Goal: Transaction & Acquisition: Purchase product/service

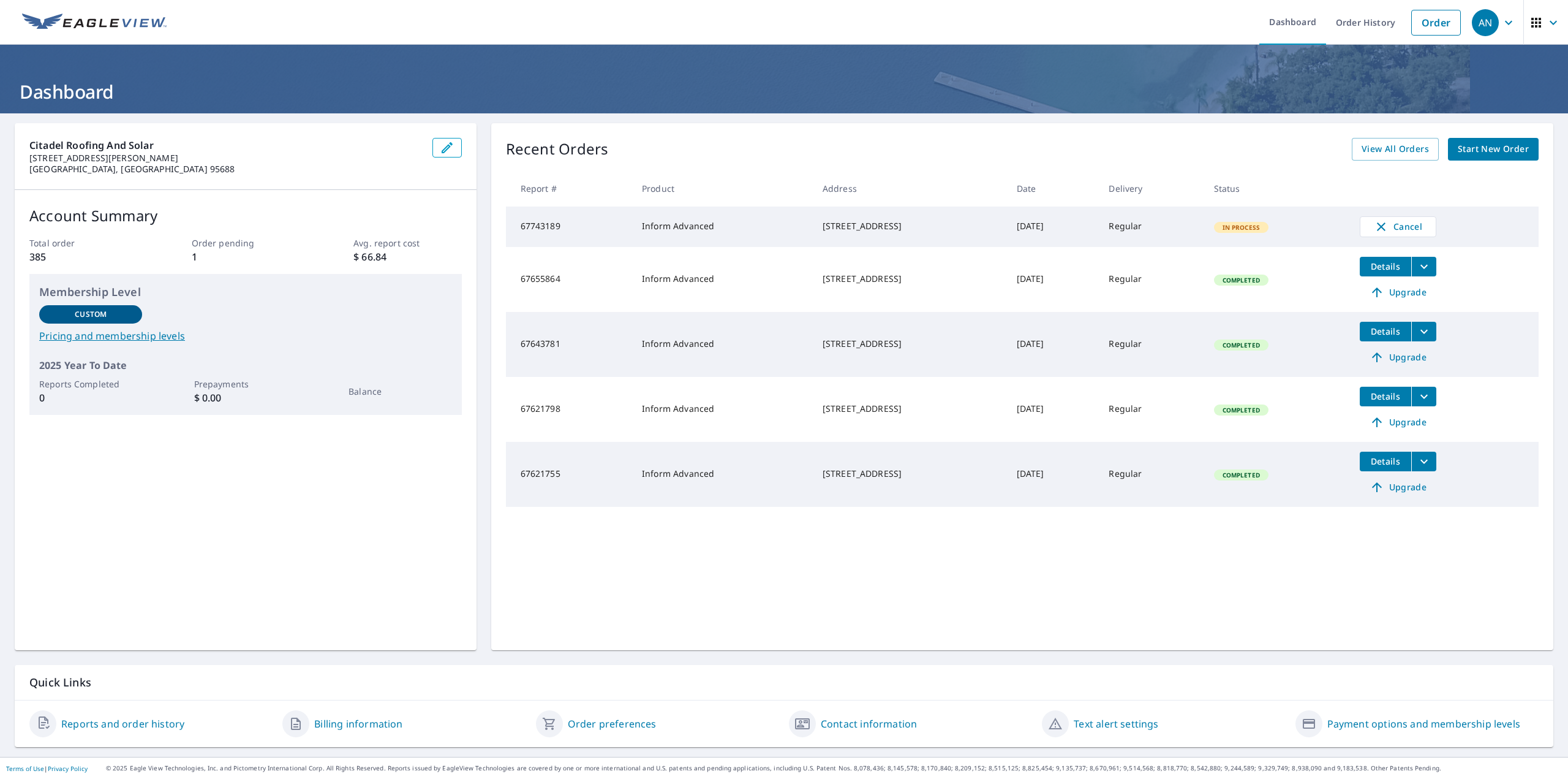
click at [964, 278] on div "[STREET_ADDRESS]" at bounding box center [910, 278] width 174 height 12
click at [1470, 150] on span "Start New Order" at bounding box center [1493, 149] width 71 height 15
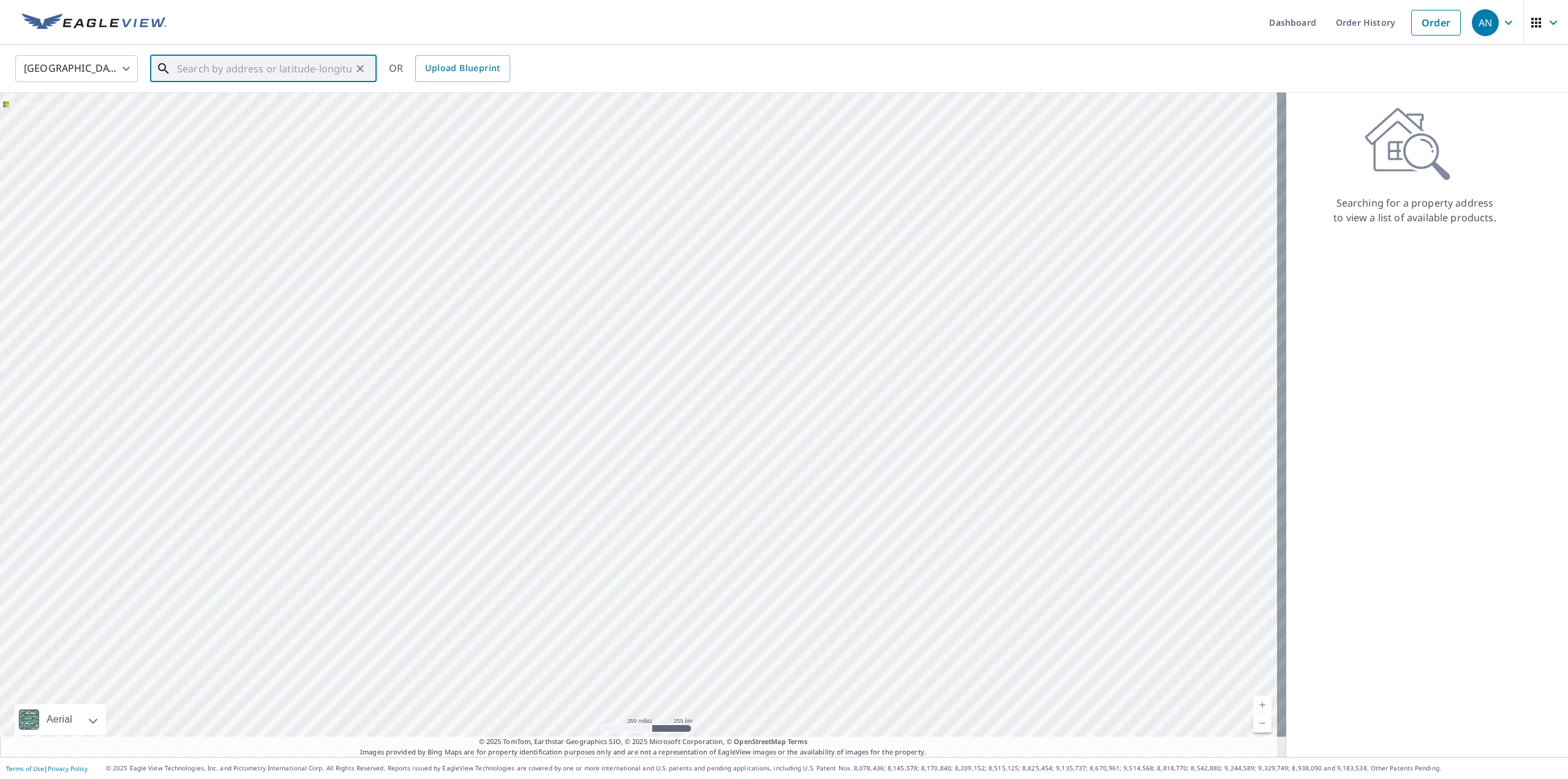
click at [277, 64] on input "text" at bounding box center [264, 68] width 174 height 35
paste input ""[STREET_ADDRESS]"
click at [228, 114] on p "[GEOGRAPHIC_DATA]" at bounding box center [270, 117] width 192 height 12
type input "[STREET_ADDRESS]"
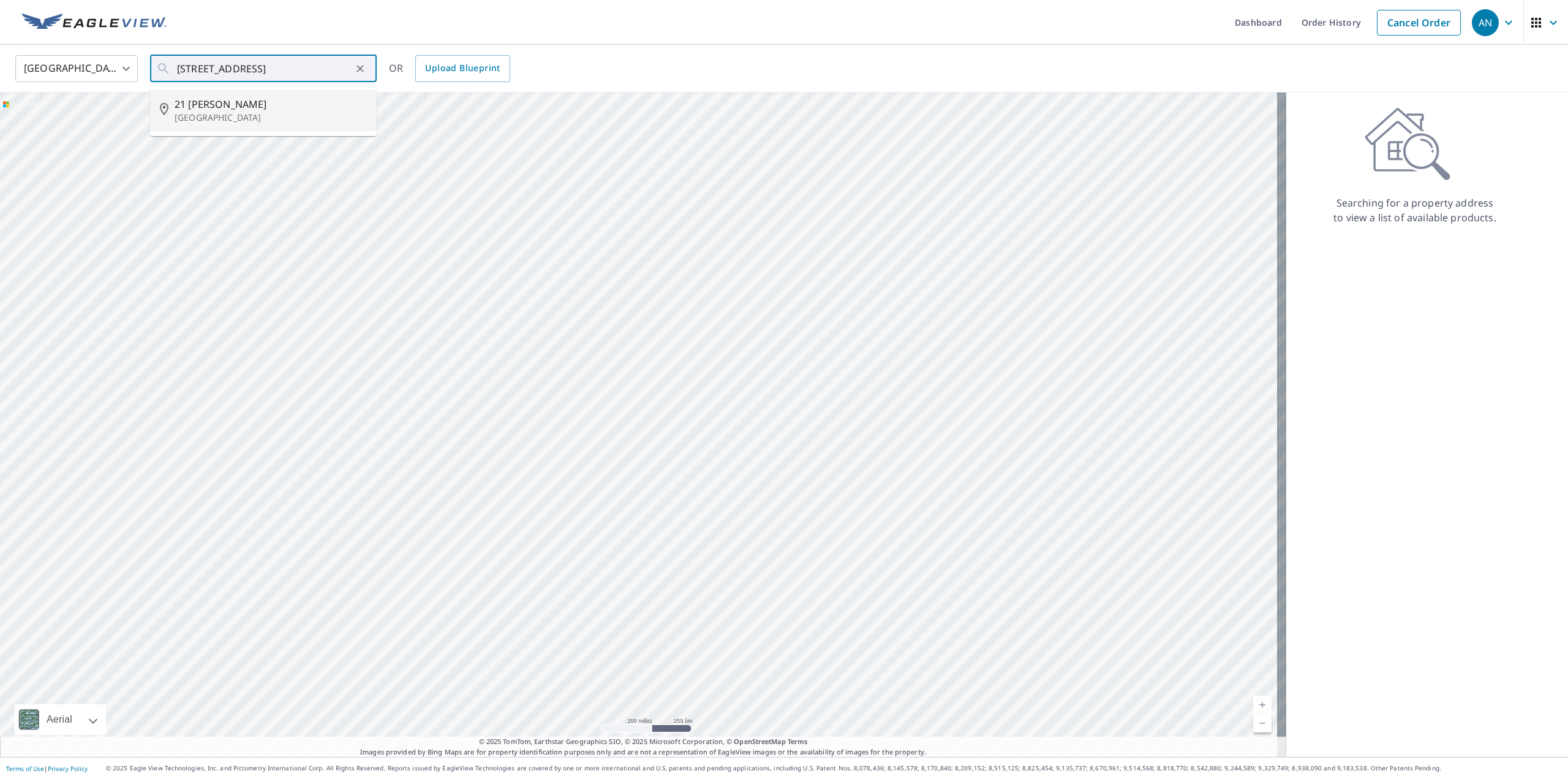
scroll to position [0, 0]
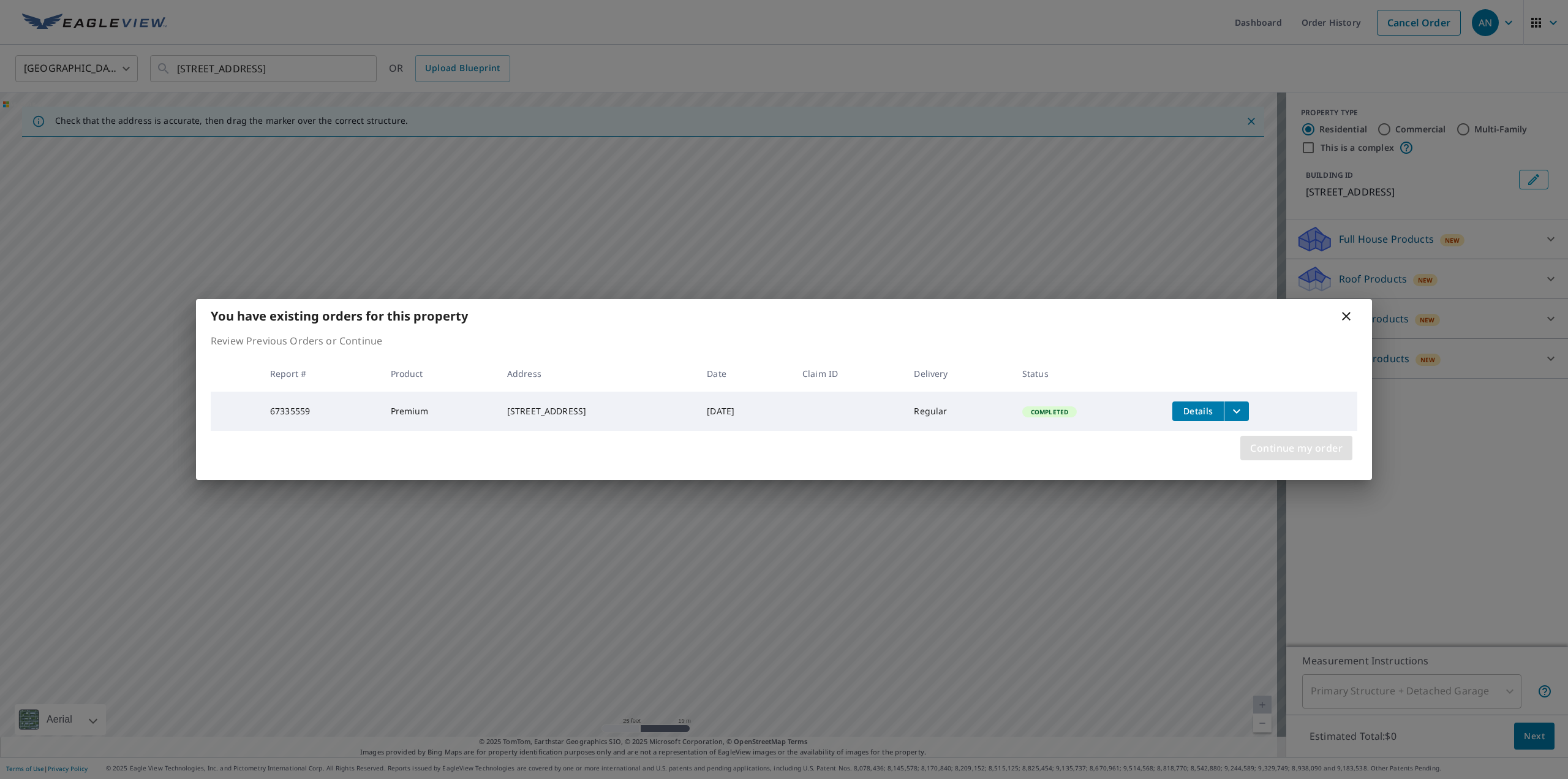
click at [1263, 452] on span "Continue my order" at bounding box center [1296, 448] width 93 height 17
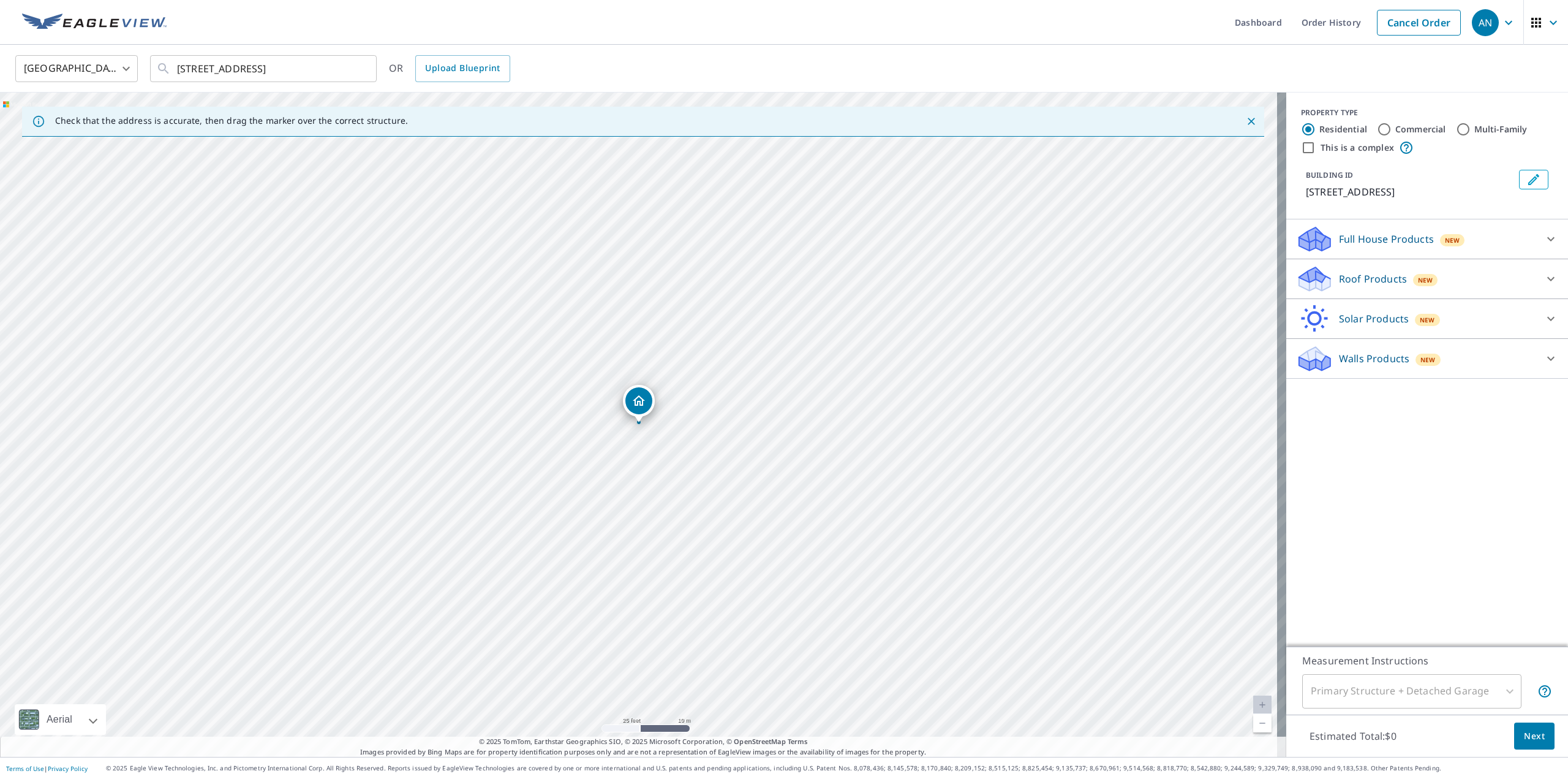
click at [1382, 326] on p "Solar Products" at bounding box center [1373, 319] width 69 height 15
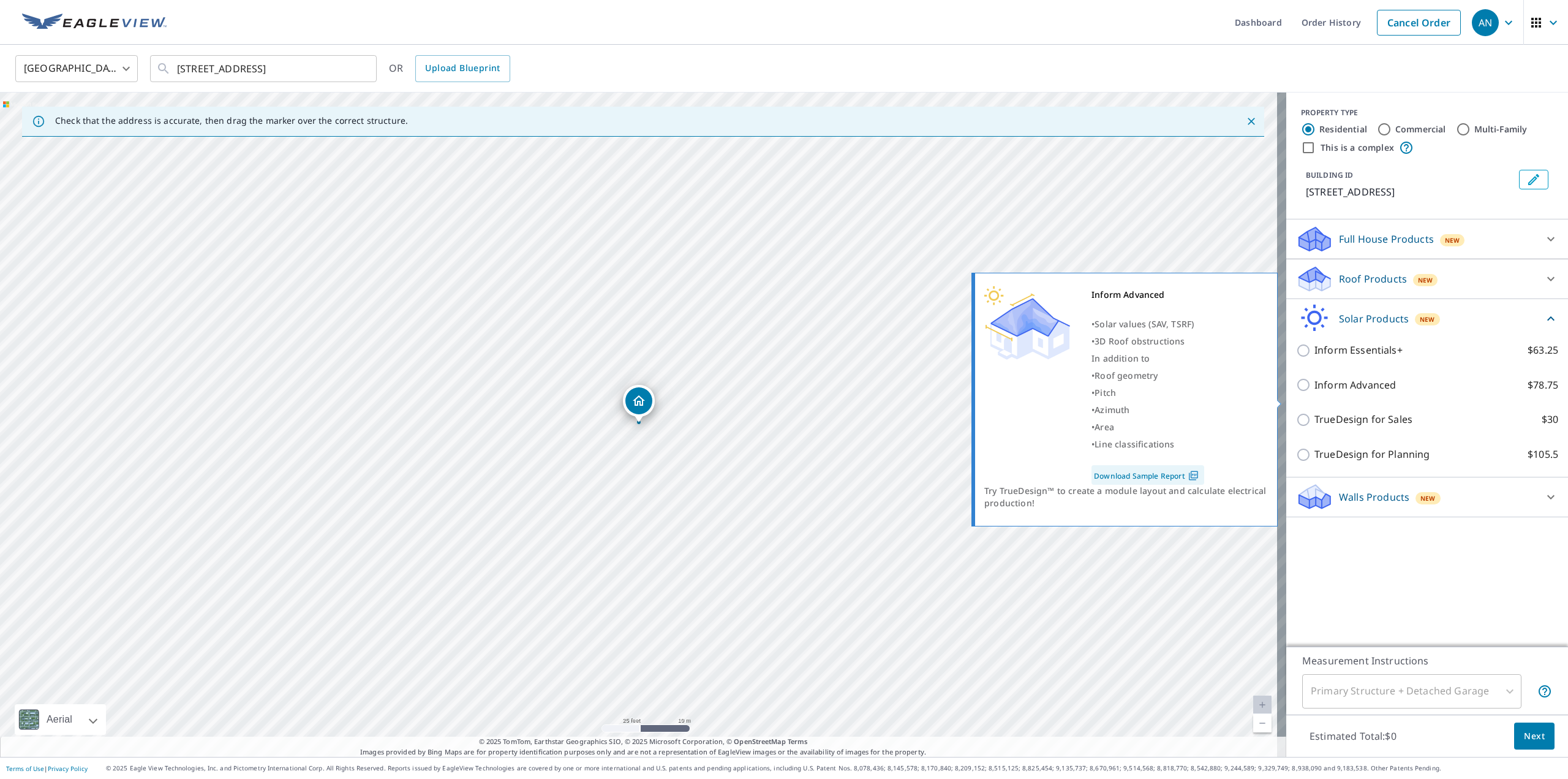
click at [1328, 393] on p "Inform Advanced" at bounding box center [1354, 385] width 82 height 15
click at [1314, 392] on input "Inform Advanced $78.75" at bounding box center [1306, 385] width 19 height 15
checkbox input "true"
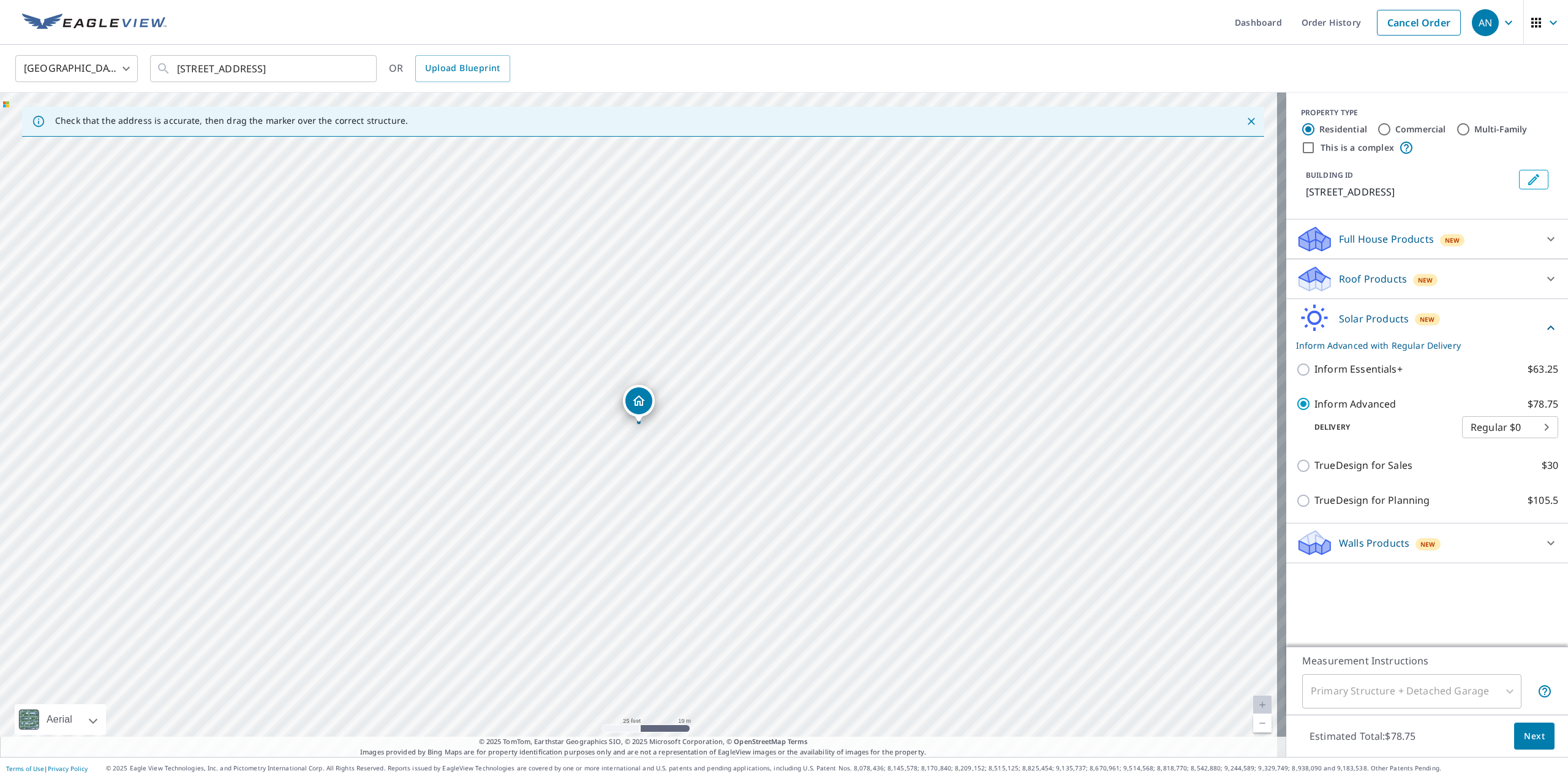
click at [1524, 738] on span "Next" at bounding box center [1534, 736] width 21 height 15
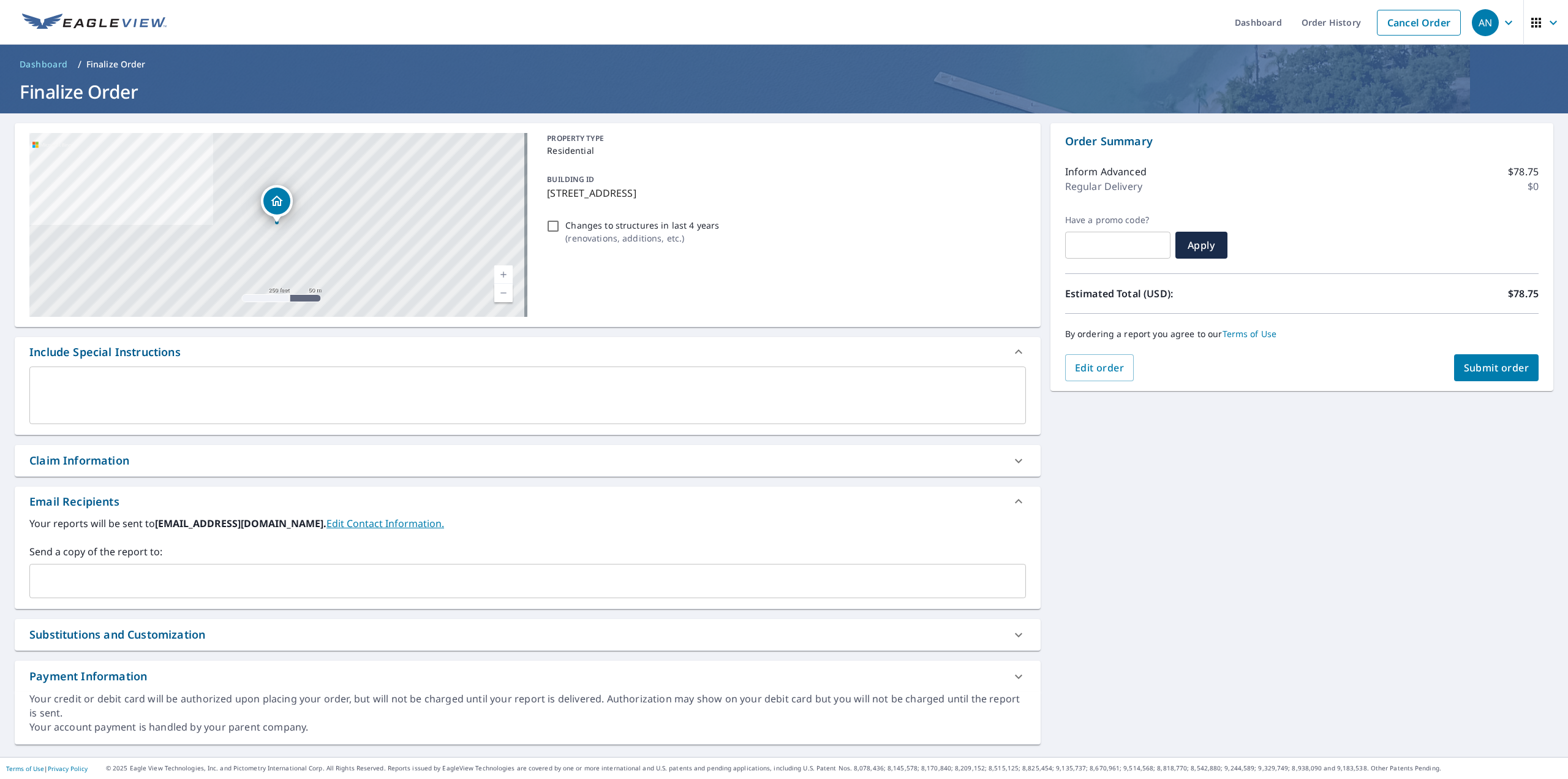
click at [181, 572] on input "text" at bounding box center [518, 580] width 967 height 23
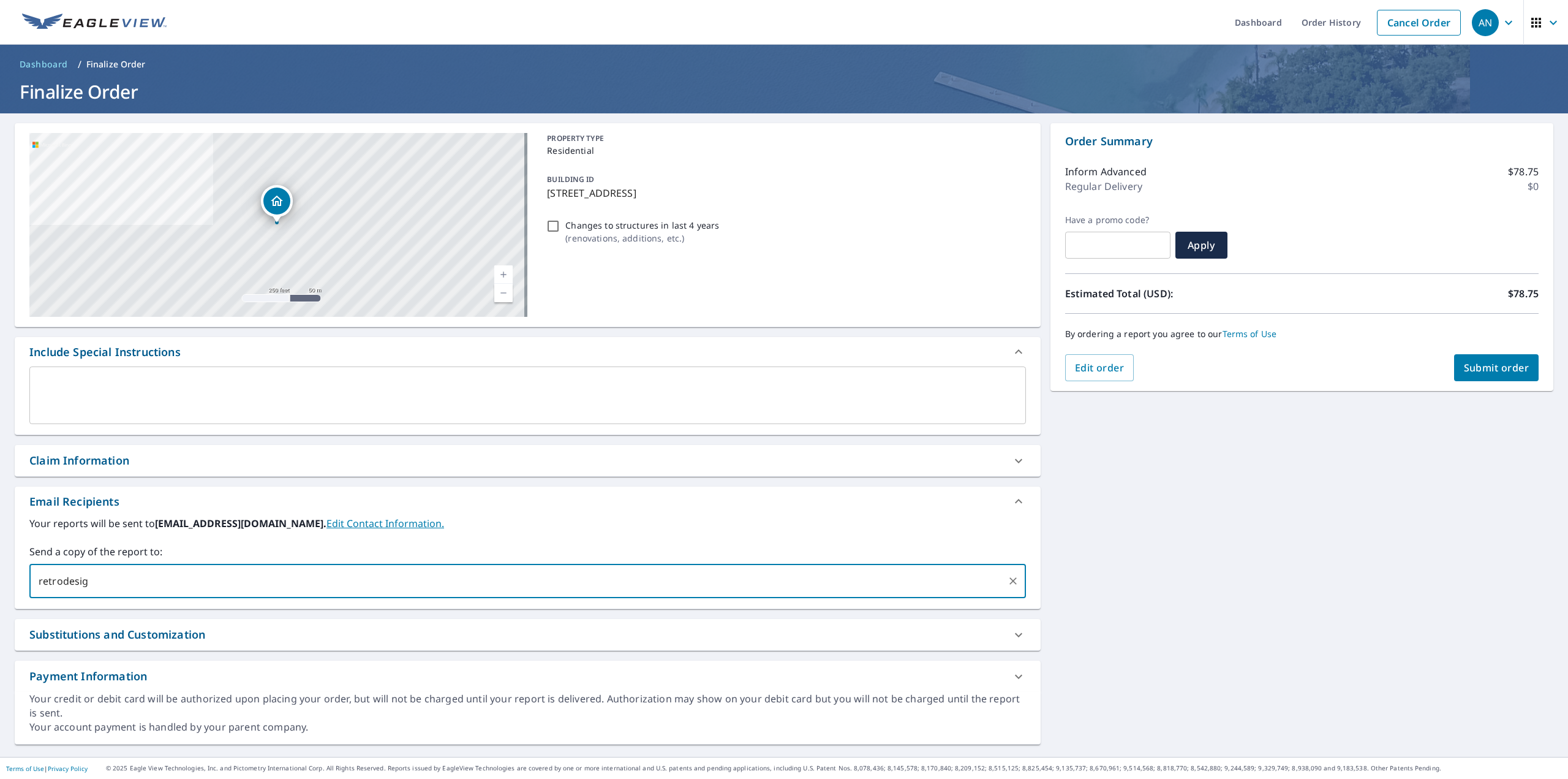
type input "retrodesign"
type input "[EMAIL_ADDRESS][DOMAIN_NAME]"
click at [862, 522] on label "Your reports will be sent to [EMAIL_ADDRESS][DOMAIN_NAME]. Edit Contact Informa…" at bounding box center [527, 523] width 996 height 15
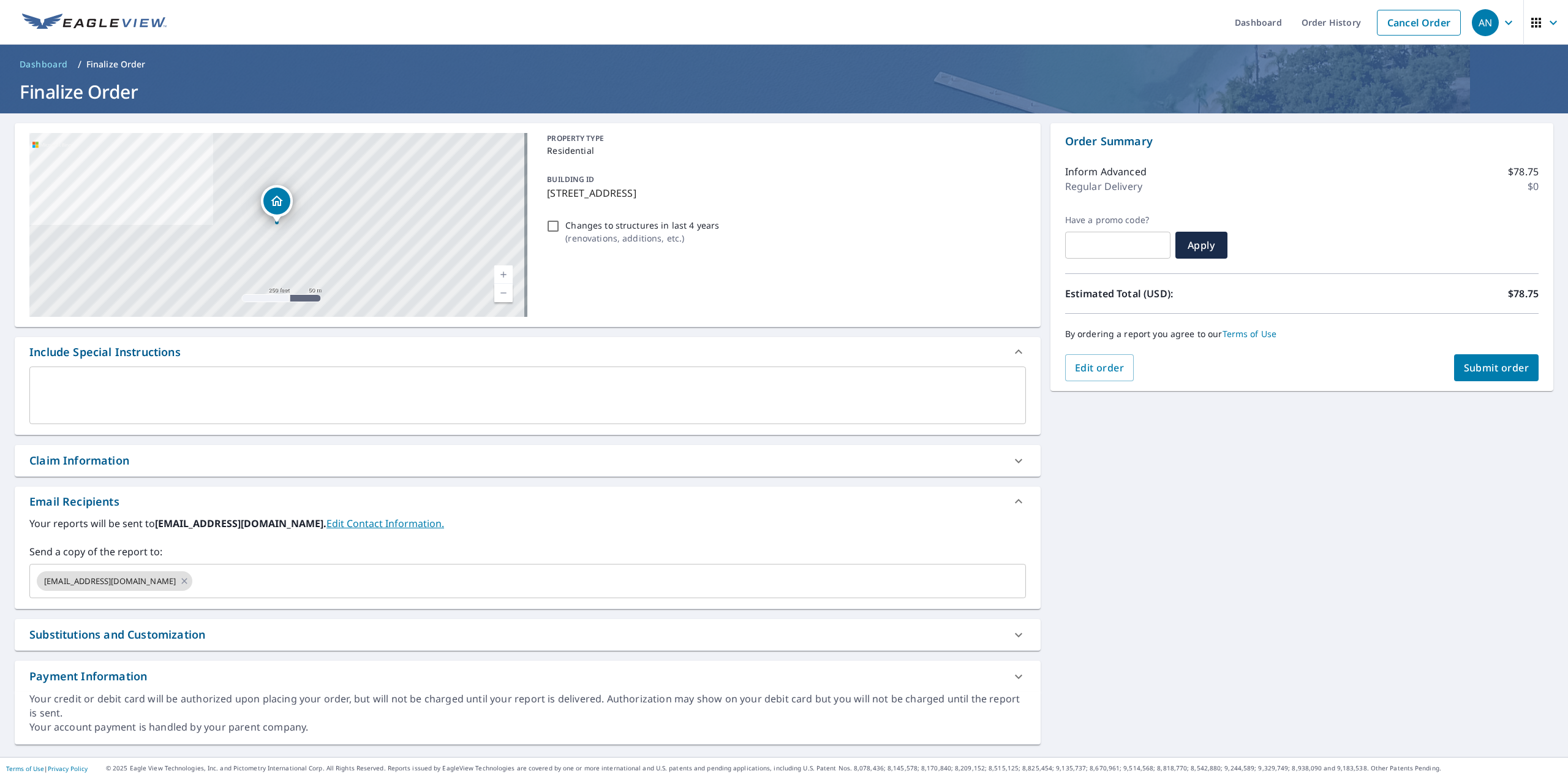
click at [1464, 372] on span "Submit order" at bounding box center [1497, 367] width 66 height 13
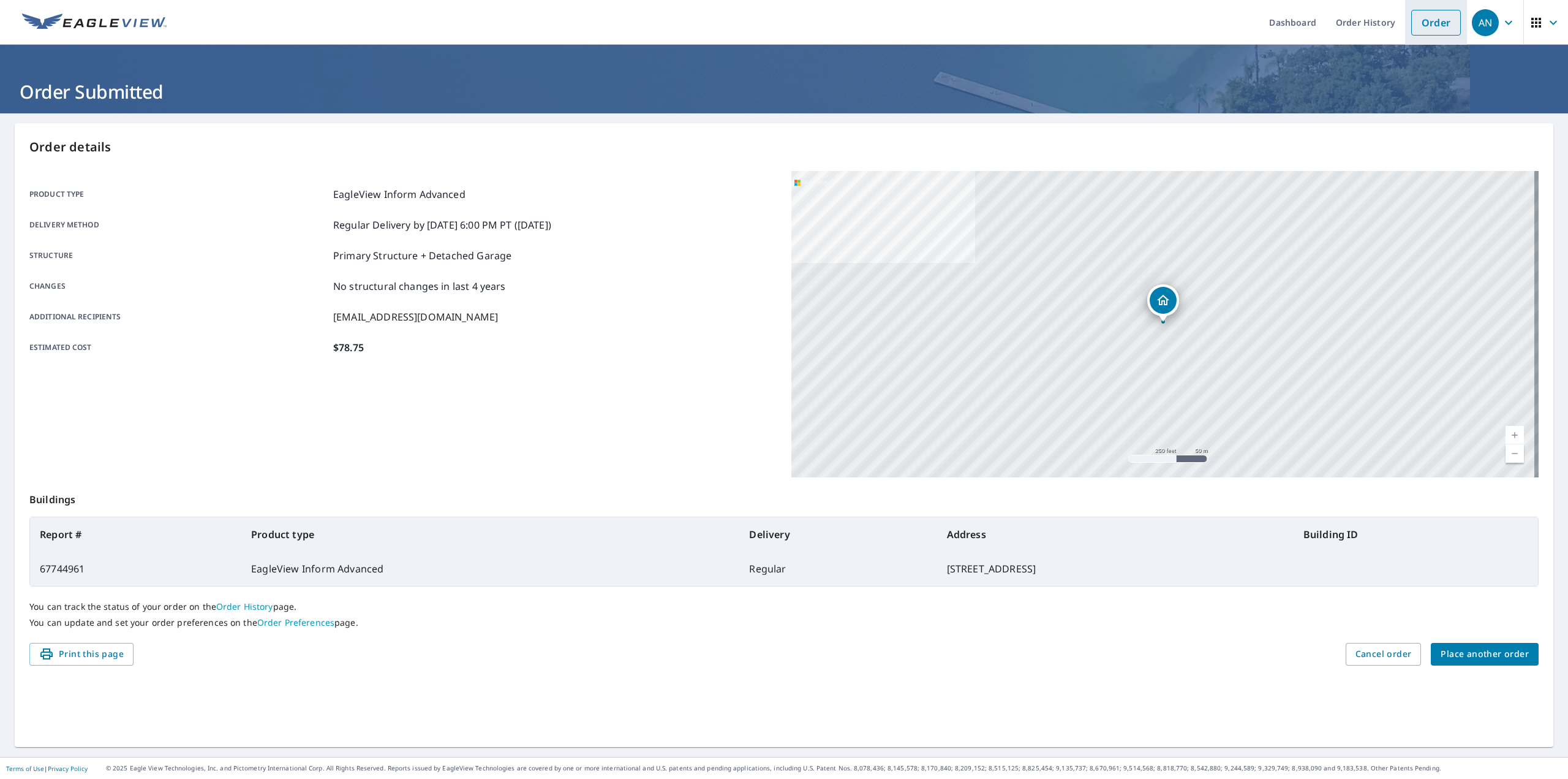
click at [1422, 15] on link "Order" at bounding box center [1436, 22] width 50 height 25
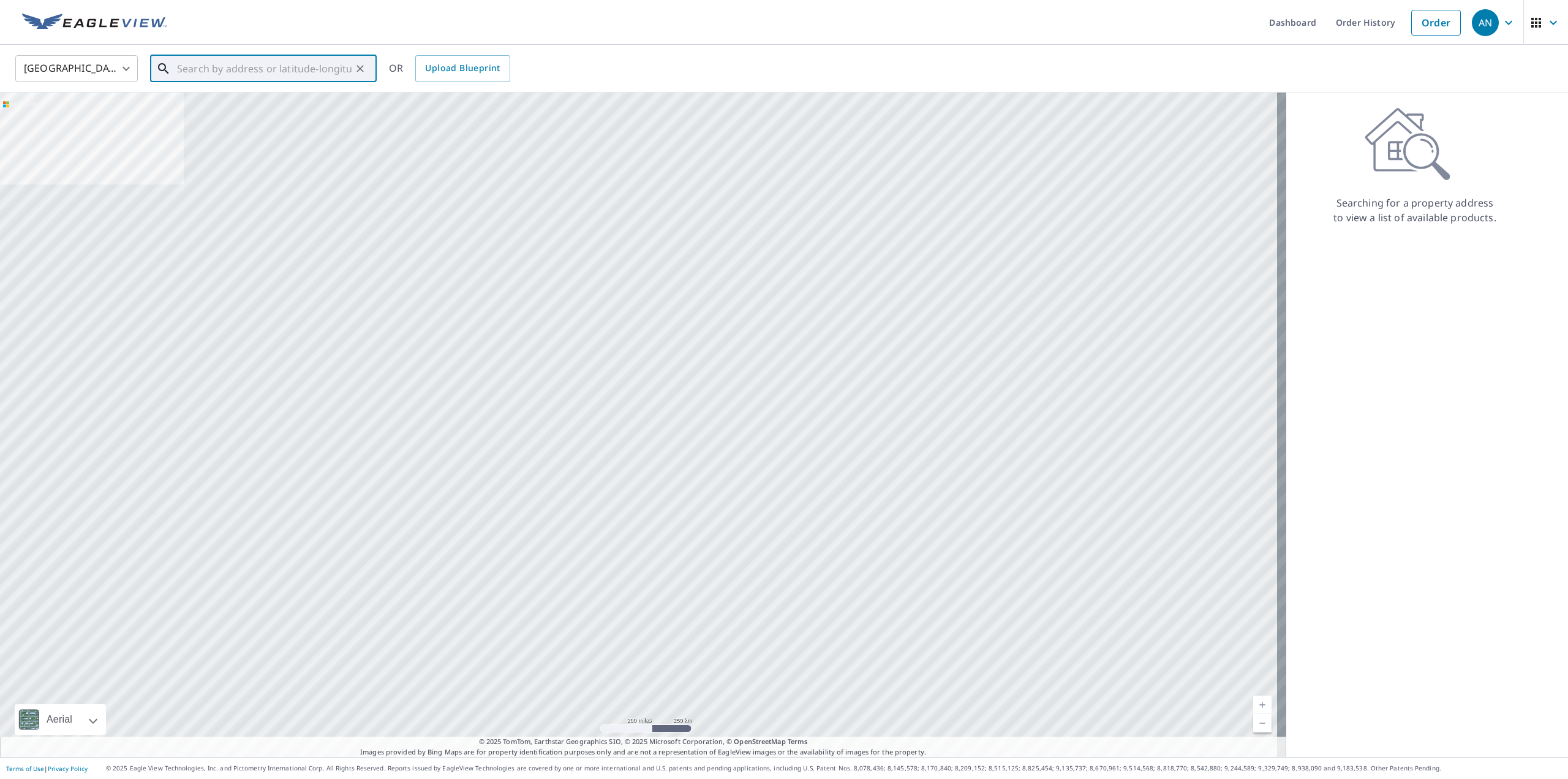
click at [300, 75] on input "text" at bounding box center [264, 68] width 174 height 35
paste input "[STREET_ADDRESS]"
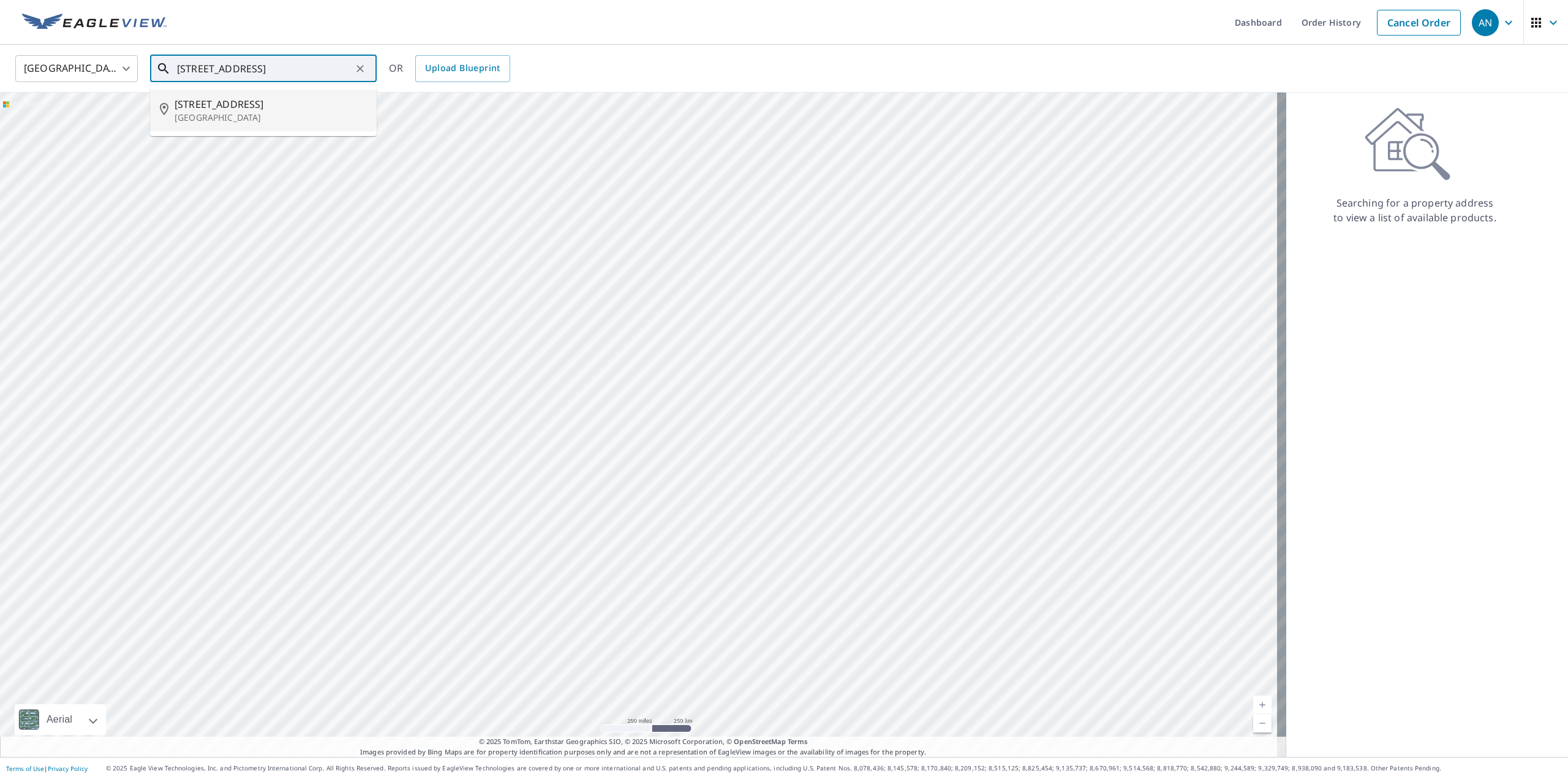
click at [215, 103] on span "[STREET_ADDRESS]" at bounding box center [270, 104] width 192 height 15
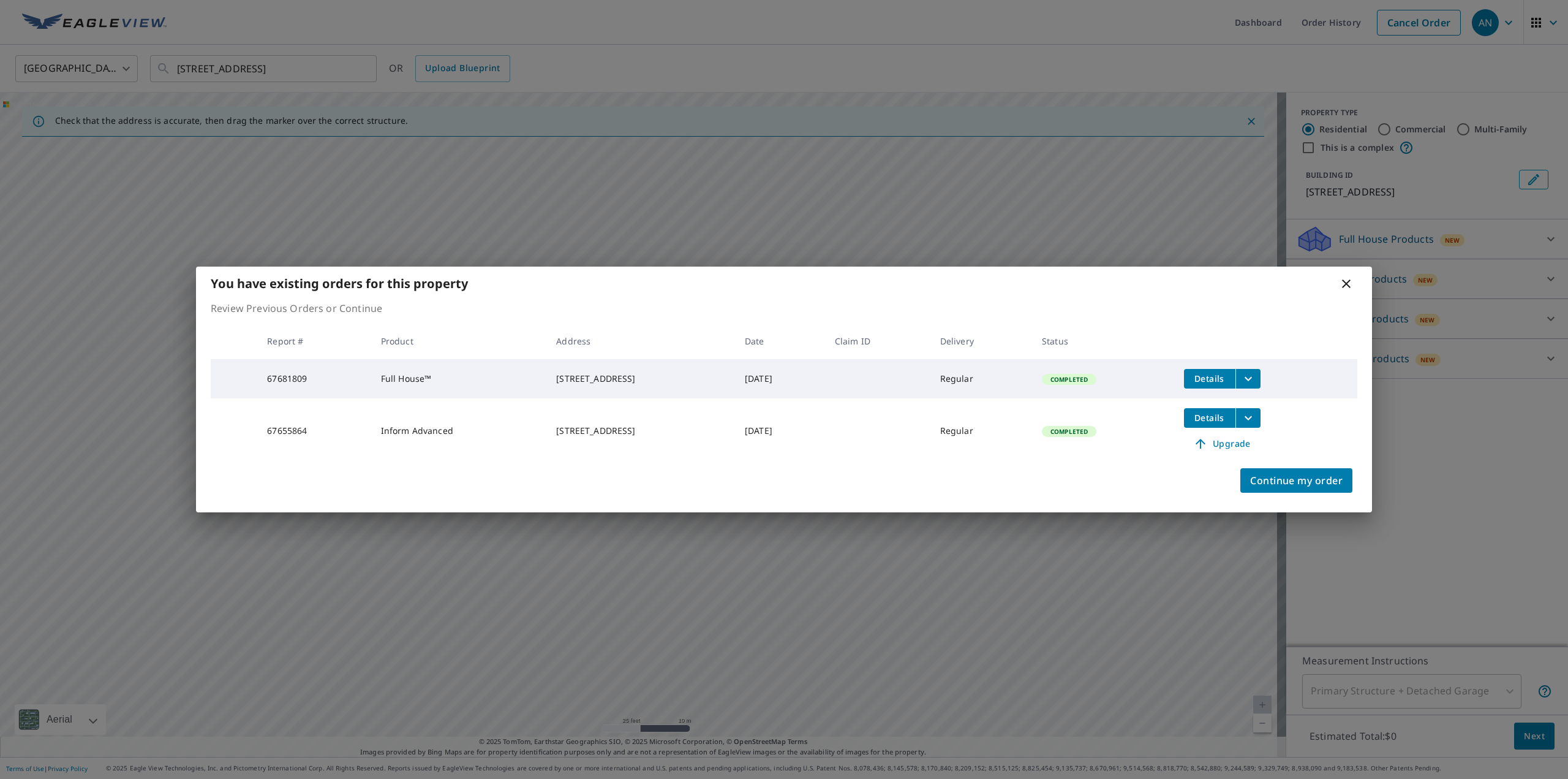
click at [1346, 280] on icon at bounding box center [1346, 283] width 8 height 8
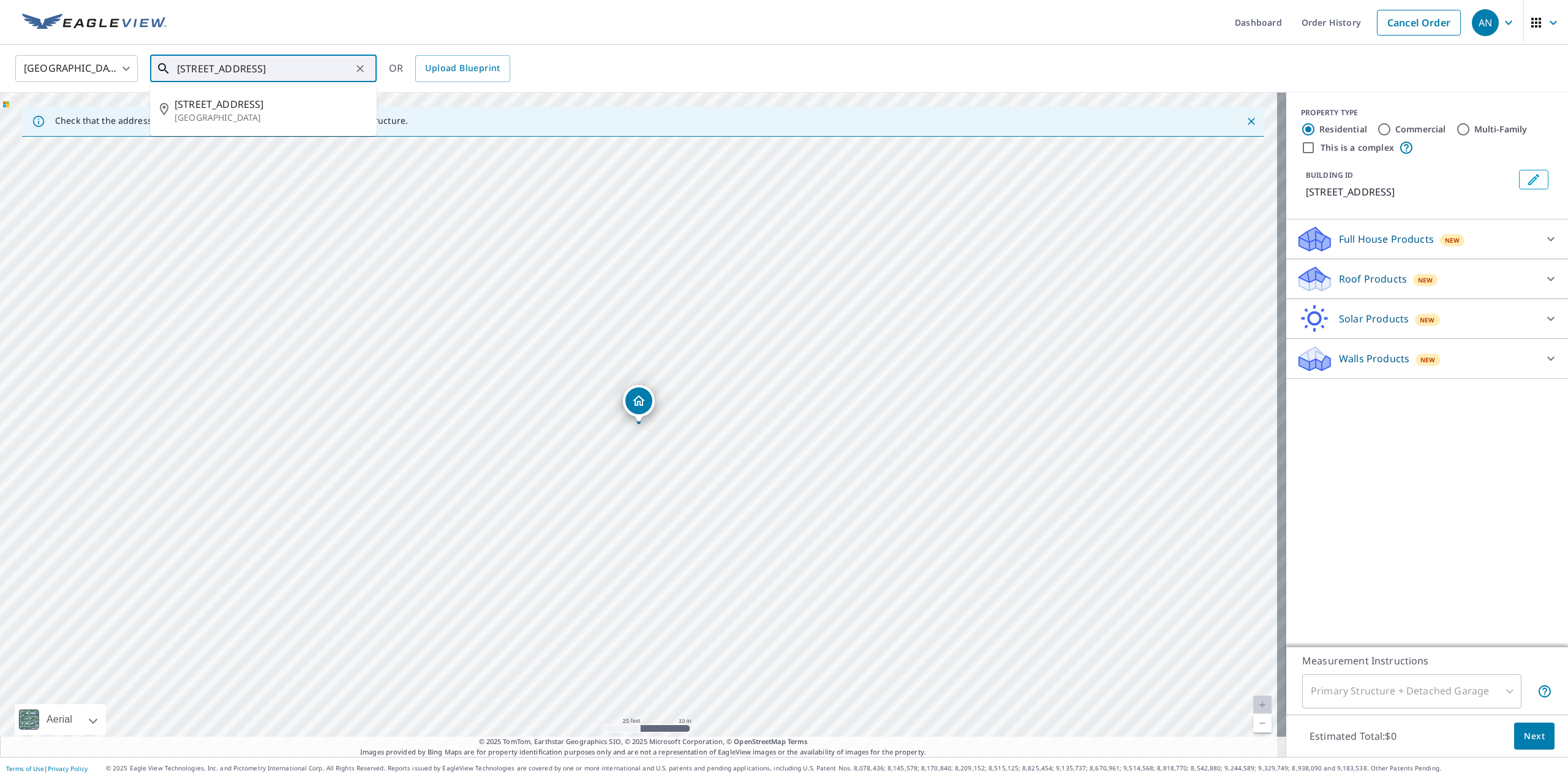
click at [273, 67] on input "[STREET_ADDRESS]" at bounding box center [264, 68] width 174 height 35
paste input "[STREET_ADDRESS]"
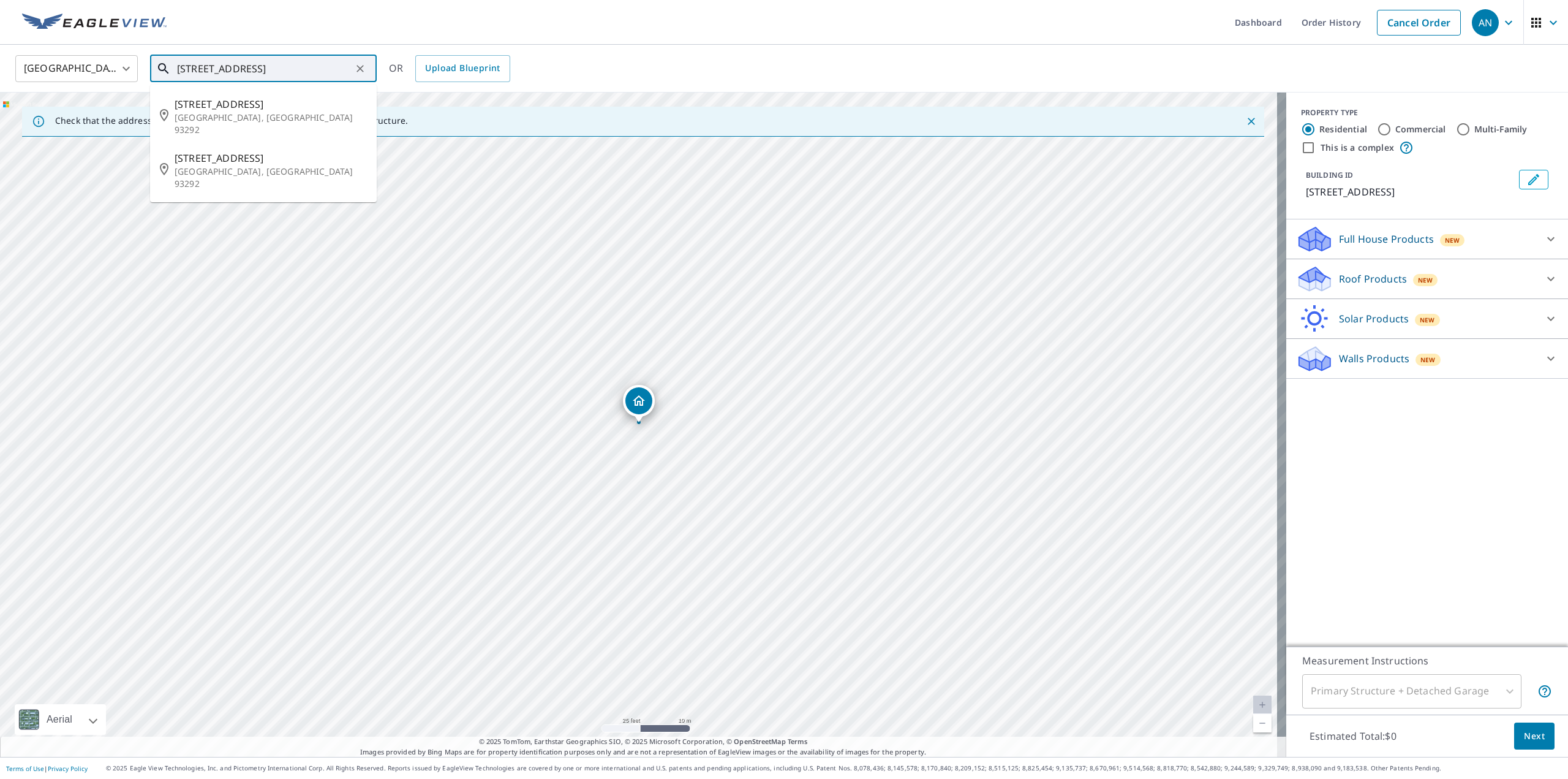
type input "[STREET_ADDRESS]"
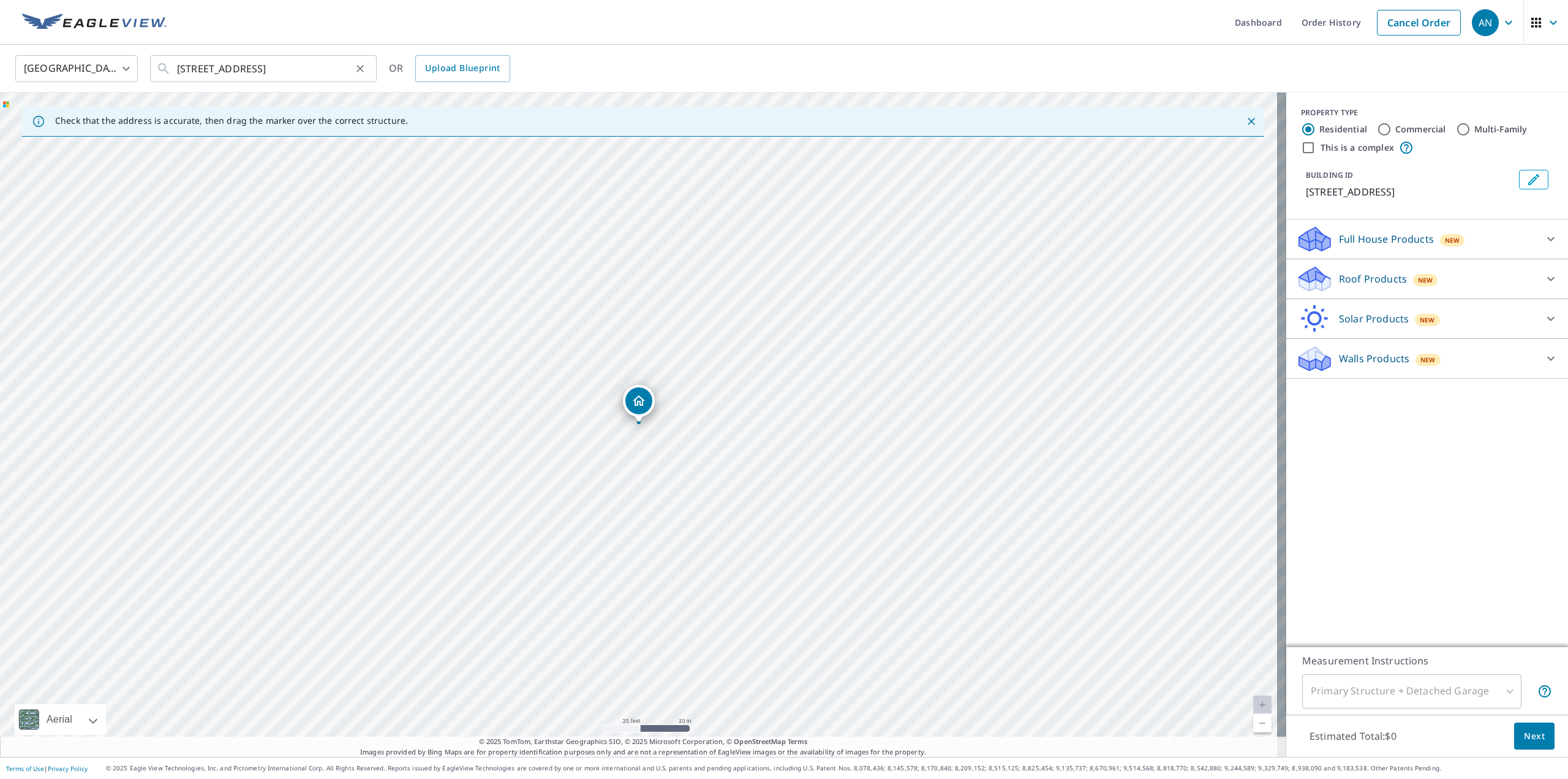
scroll to position [0, 0]
drag, startPoint x: 935, startPoint y: 422, endPoint x: 845, endPoint y: 466, distance: 100.2
click at [845, 466] on div "[STREET_ADDRESS]" at bounding box center [643, 425] width 1286 height 664
